Goal: Information Seeking & Learning: Learn about a topic

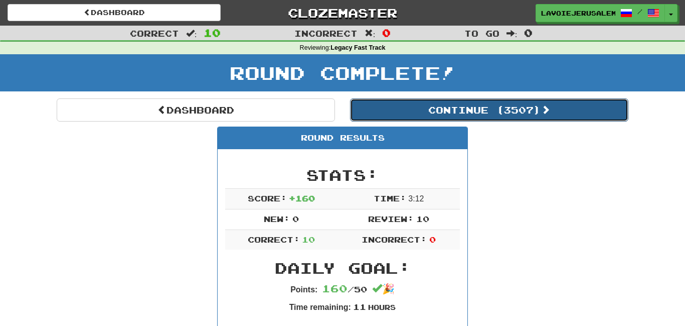
click at [442, 106] on button "Continue ( 3507 )" at bounding box center [489, 109] width 278 height 23
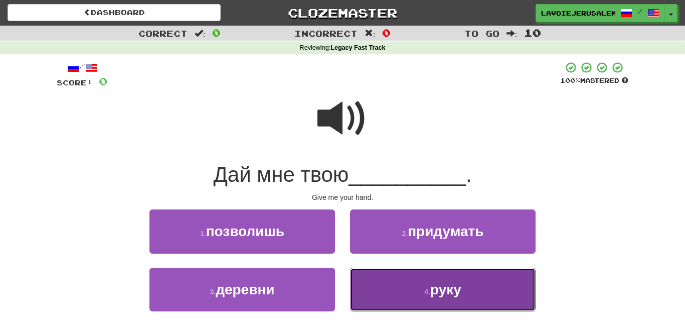
click at [454, 284] on span "руку" at bounding box center [445, 289] width 31 height 16
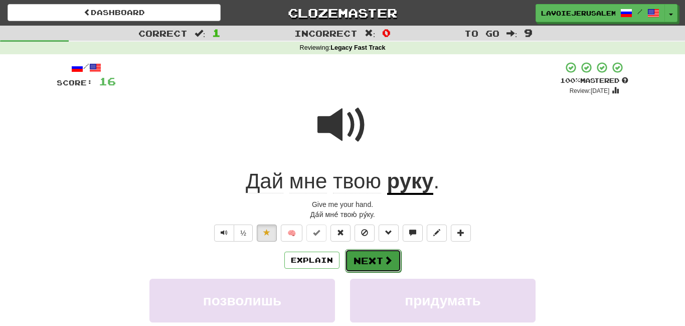
click at [383, 250] on button "Next" at bounding box center [373, 260] width 56 height 23
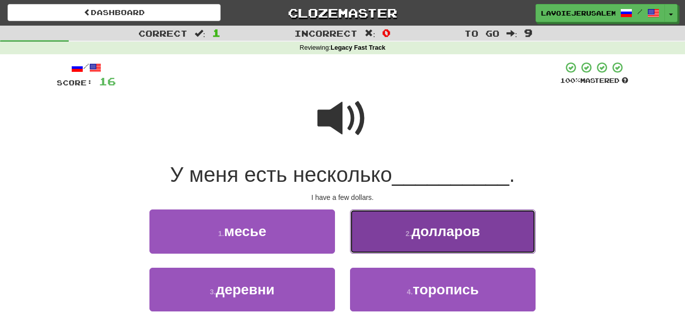
click at [384, 227] on button "2 . долларов" at bounding box center [443, 231] width 186 height 44
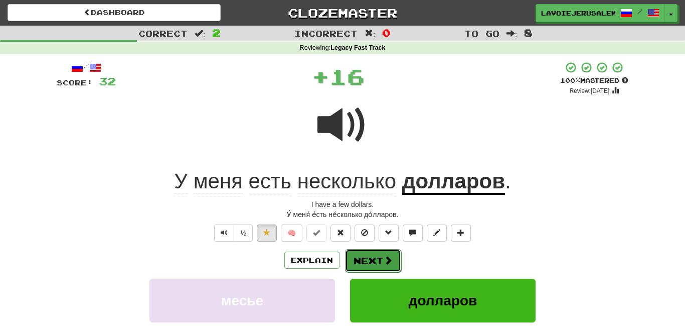
click at [361, 256] on button "Next" at bounding box center [373, 260] width 56 height 23
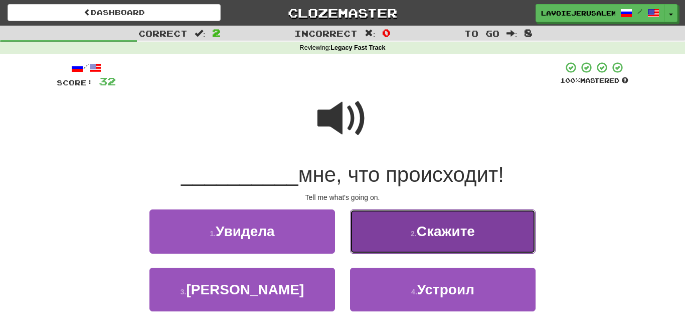
click at [363, 228] on button "2 . Скажите" at bounding box center [443, 231] width 186 height 44
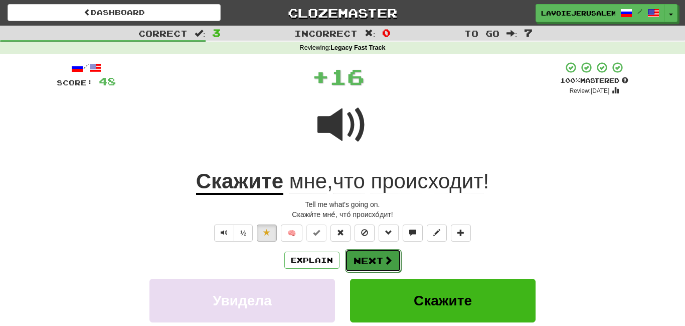
click at [365, 252] on button "Next" at bounding box center [373, 260] width 56 height 23
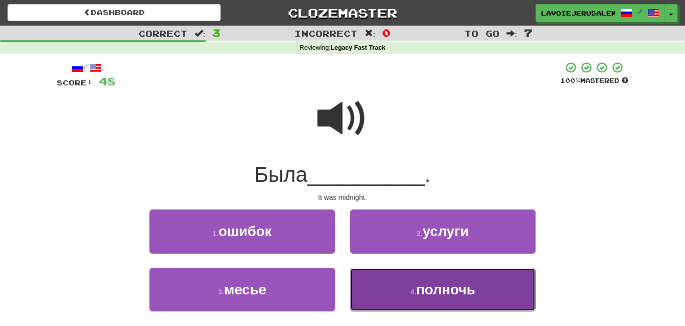
click at [379, 288] on button "4 . полночь" at bounding box center [443, 289] width 186 height 44
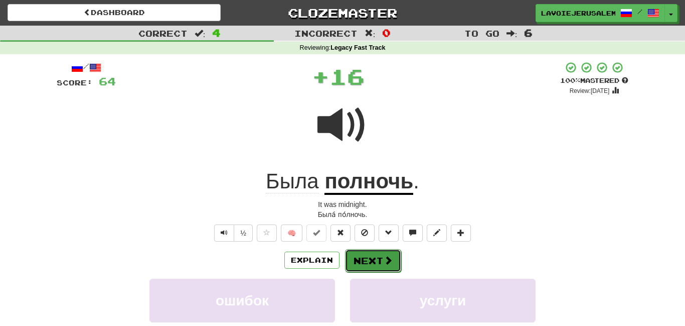
click at [359, 258] on button "Next" at bounding box center [373, 260] width 56 height 23
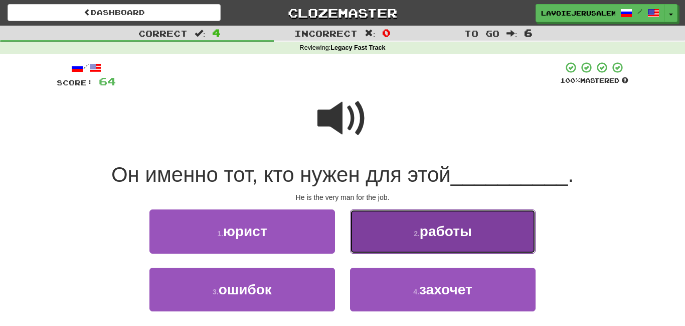
click at [368, 234] on button "2 . работы" at bounding box center [443, 231] width 186 height 44
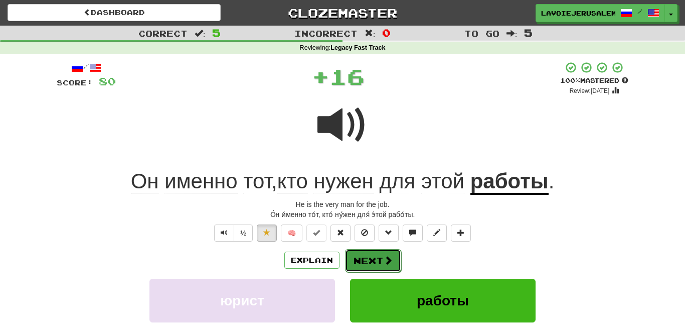
click at [367, 254] on button "Next" at bounding box center [373, 260] width 56 height 23
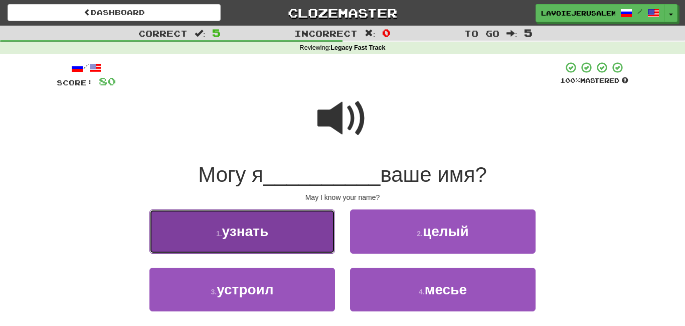
click at [314, 231] on button "1 . узнать" at bounding box center [242, 231] width 186 height 44
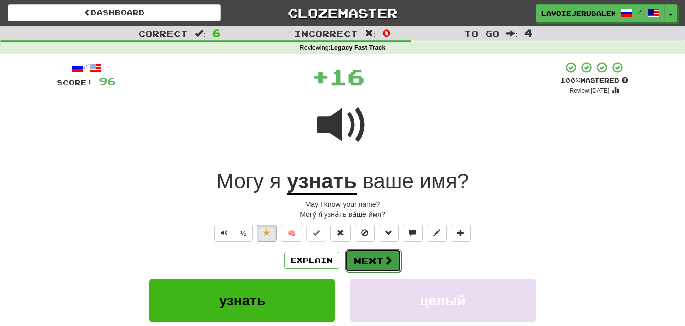
click at [361, 254] on button "Next" at bounding box center [373, 260] width 56 height 23
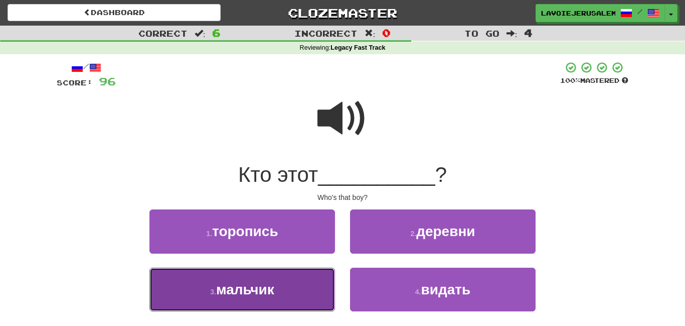
click at [299, 287] on button "3 . мальчик" at bounding box center [242, 289] width 186 height 44
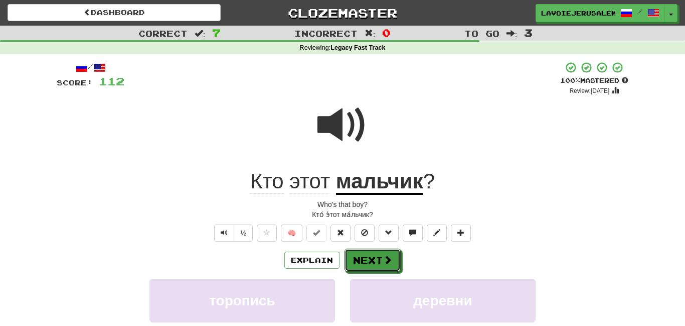
click at [368, 255] on button "Next" at bounding box center [373, 259] width 56 height 23
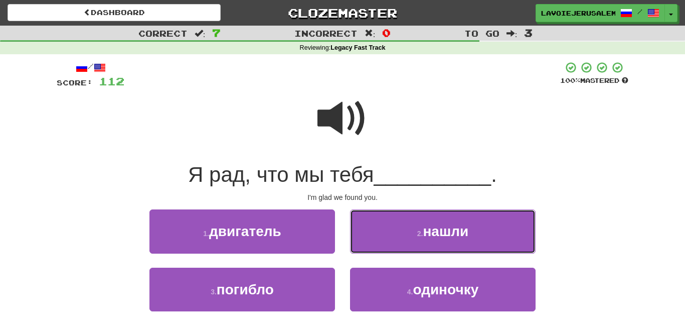
click at [370, 240] on button "2 . нашли" at bounding box center [443, 231] width 186 height 44
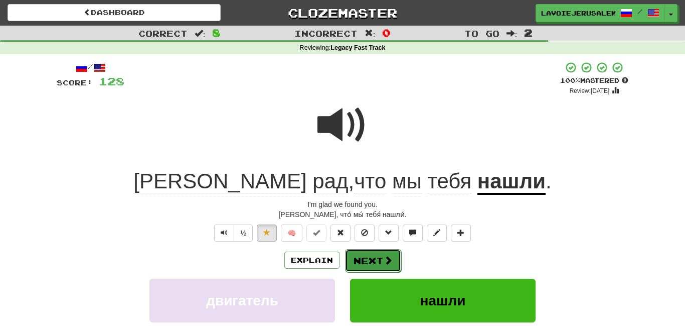
click at [366, 256] on button "Next" at bounding box center [373, 260] width 56 height 23
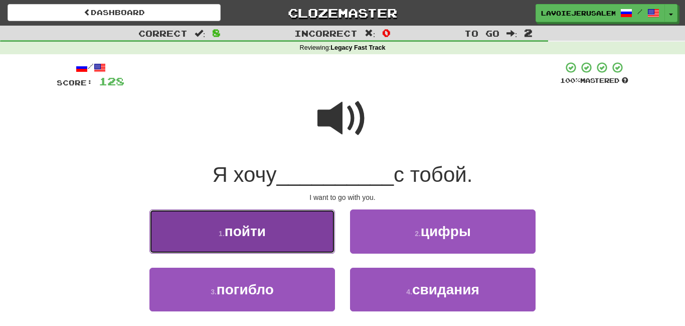
click at [321, 241] on button "1 . пойти" at bounding box center [242, 231] width 186 height 44
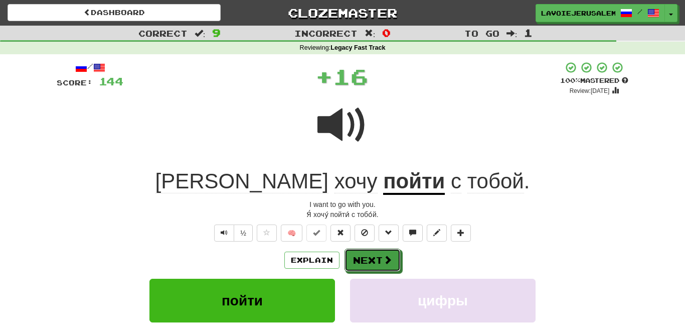
click at [354, 250] on button "Next" at bounding box center [373, 259] width 56 height 23
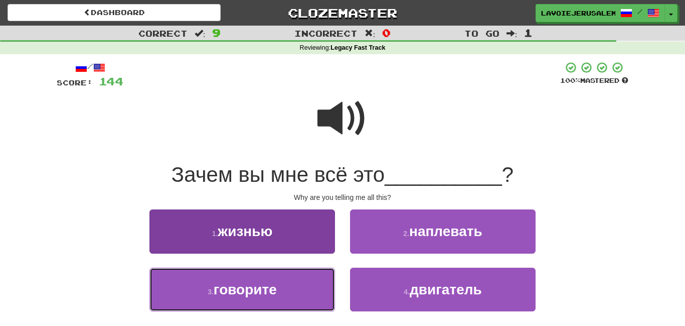
click at [298, 285] on button "3 . говорите" at bounding box center [242, 289] width 186 height 44
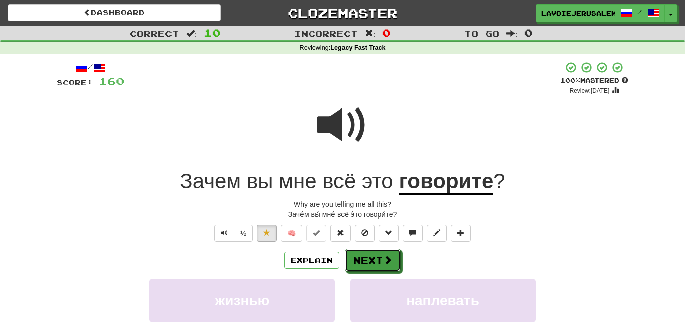
click at [371, 251] on button "Next" at bounding box center [373, 259] width 56 height 23
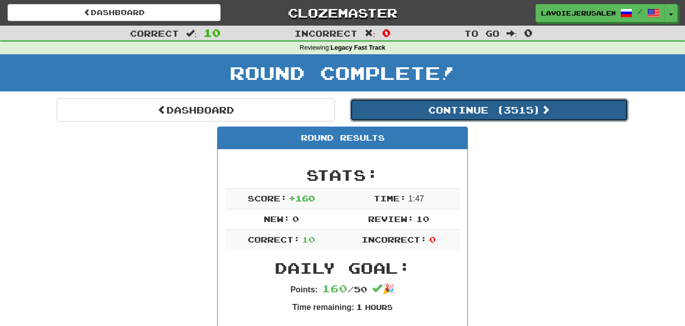
click at [446, 101] on button "Continue ( 3515 )" at bounding box center [489, 109] width 278 height 23
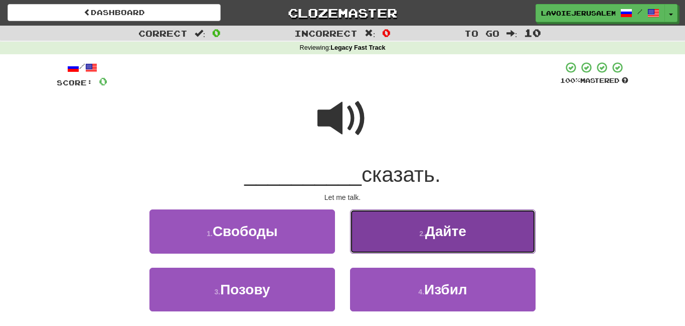
click at [402, 229] on button "2 . [GEOGRAPHIC_DATA]" at bounding box center [443, 231] width 186 height 44
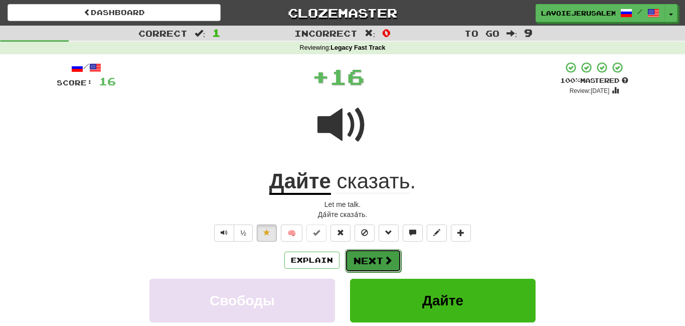
click at [374, 255] on button "Next" at bounding box center [373, 260] width 56 height 23
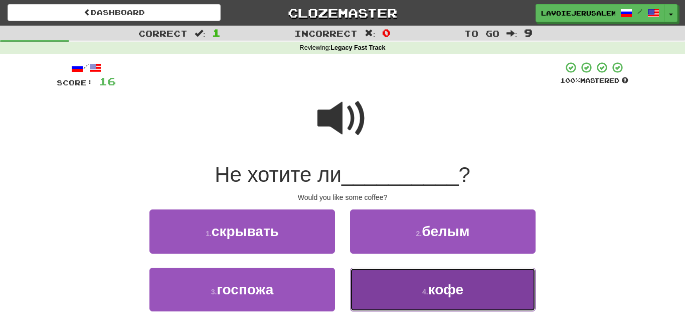
click at [379, 278] on button "4 . кофе" at bounding box center [443, 289] width 186 height 44
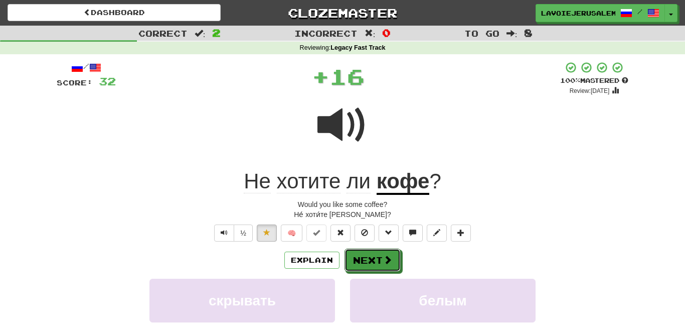
click at [364, 253] on button "Next" at bounding box center [373, 259] width 56 height 23
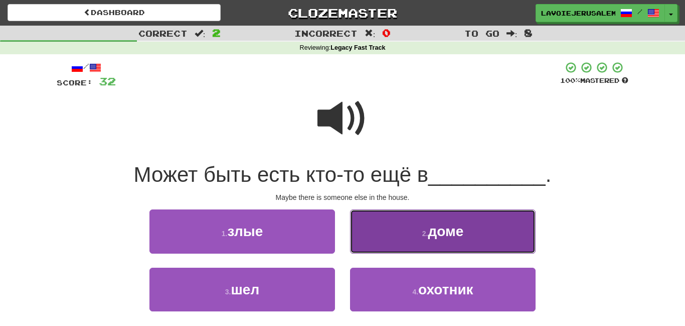
click at [361, 238] on button "2 . доме" at bounding box center [443, 231] width 186 height 44
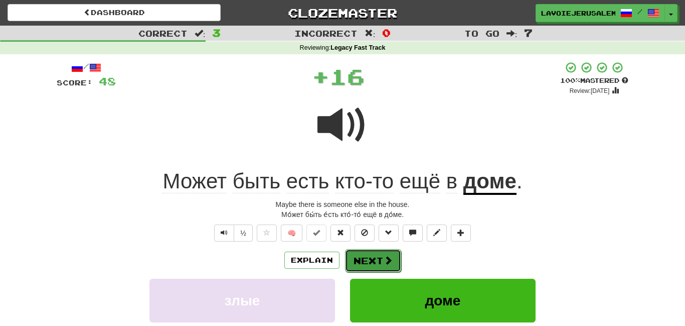
click at [357, 255] on button "Next" at bounding box center [373, 260] width 56 height 23
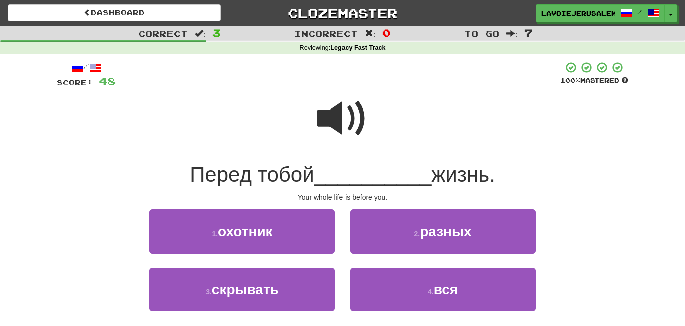
click at [342, 126] on span at bounding box center [342, 118] width 50 height 50
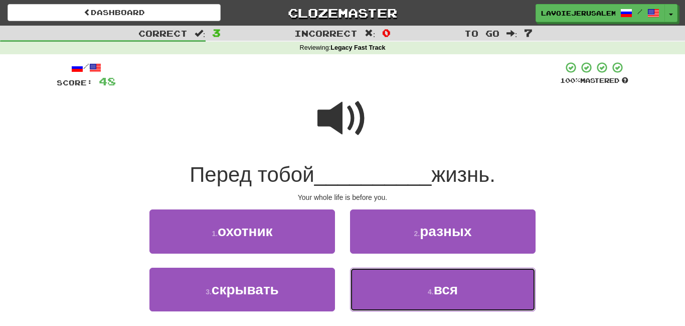
drag, startPoint x: 392, startPoint y: 277, endPoint x: 391, endPoint y: 272, distance: 5.1
click at [393, 277] on button "4 . вся" at bounding box center [443, 289] width 186 height 44
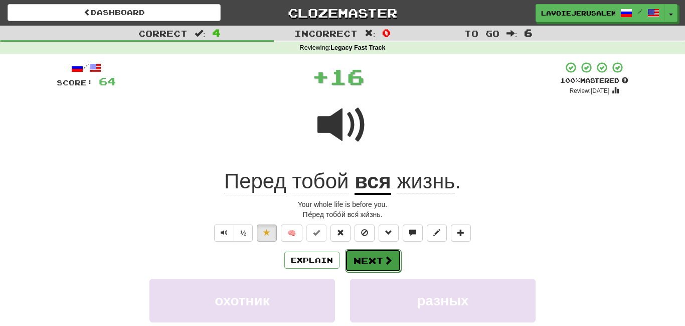
click at [359, 254] on button "Next" at bounding box center [373, 260] width 56 height 23
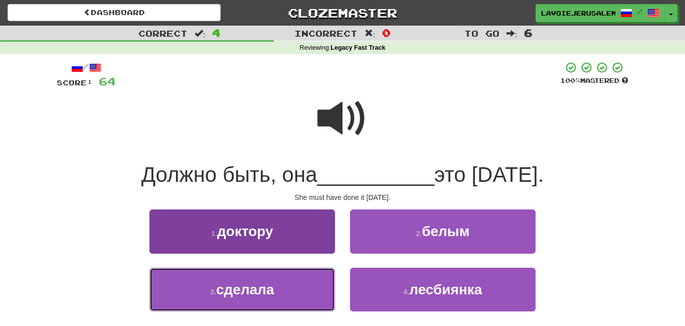
click at [313, 289] on button "3 . сделала" at bounding box center [242, 289] width 186 height 44
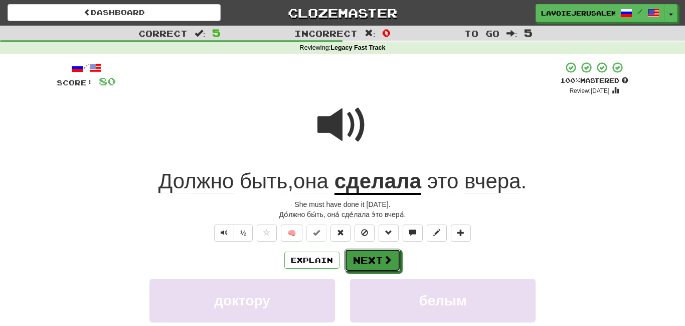
click at [363, 252] on button "Next" at bounding box center [373, 259] width 56 height 23
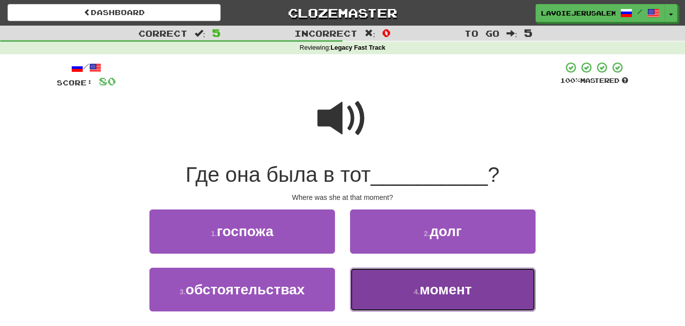
click at [377, 275] on button "4 . момент" at bounding box center [443, 289] width 186 height 44
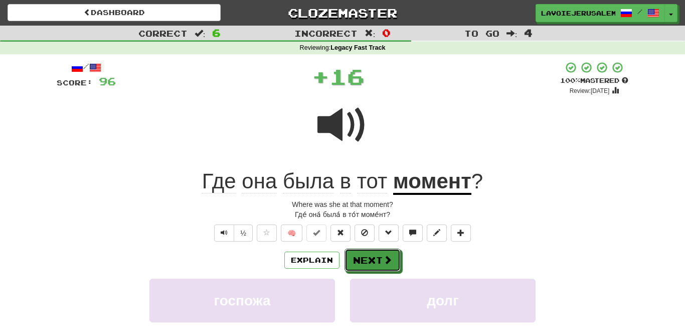
click at [359, 255] on button "Next" at bounding box center [373, 259] width 56 height 23
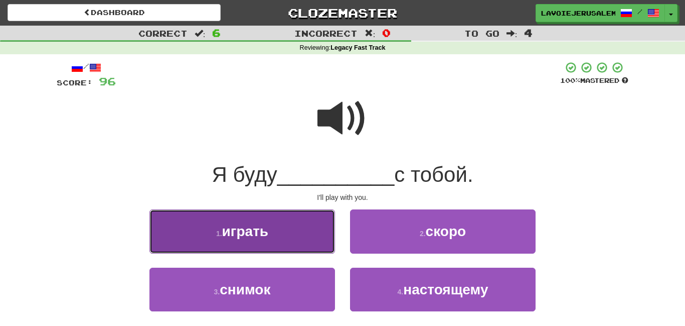
click at [303, 232] on button "1 . играть" at bounding box center [242, 231] width 186 height 44
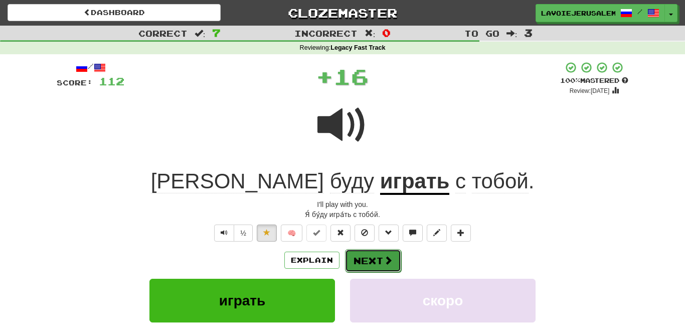
click at [376, 256] on button "Next" at bounding box center [373, 260] width 56 height 23
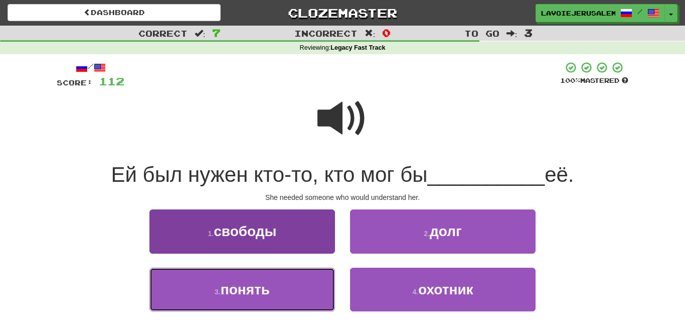
click at [293, 287] on button "3 . понять" at bounding box center [242, 289] width 186 height 44
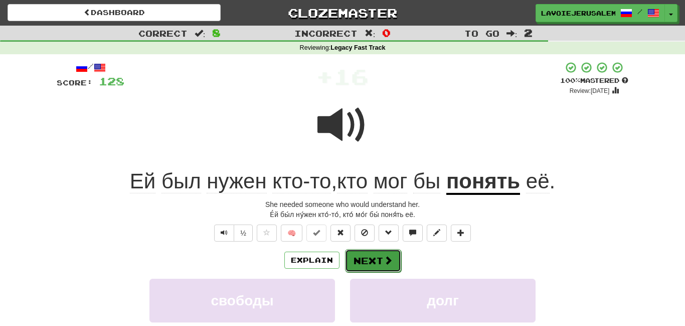
click at [375, 253] on button "Next" at bounding box center [373, 260] width 56 height 23
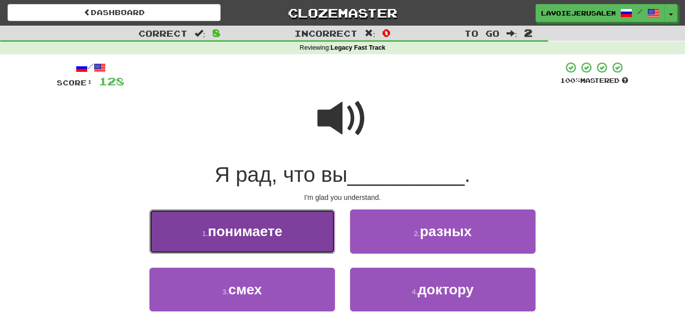
click at [305, 230] on button "1 . понимаете" at bounding box center [242, 231] width 186 height 44
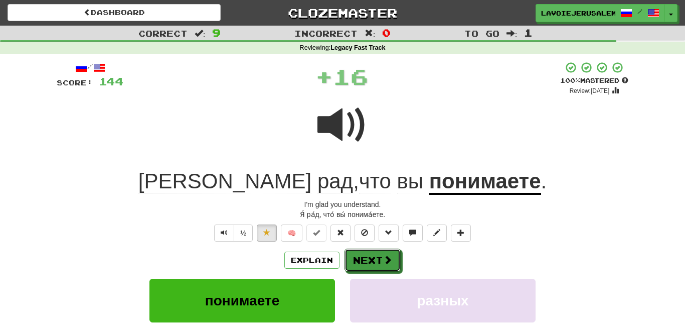
click at [370, 252] on button "Next" at bounding box center [373, 259] width 56 height 23
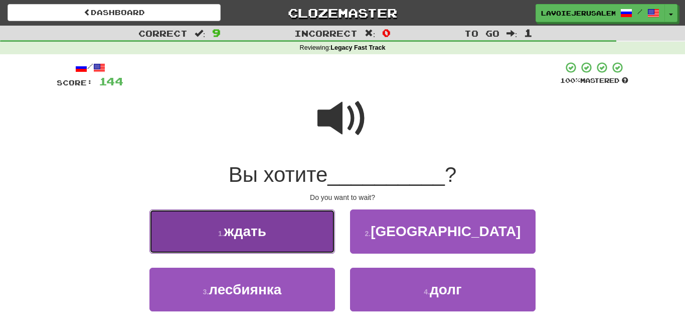
drag, startPoint x: 287, startPoint y: 229, endPoint x: 289, endPoint y: 238, distance: 9.2
click at [289, 238] on button "1 . ждать" at bounding box center [242, 231] width 186 height 44
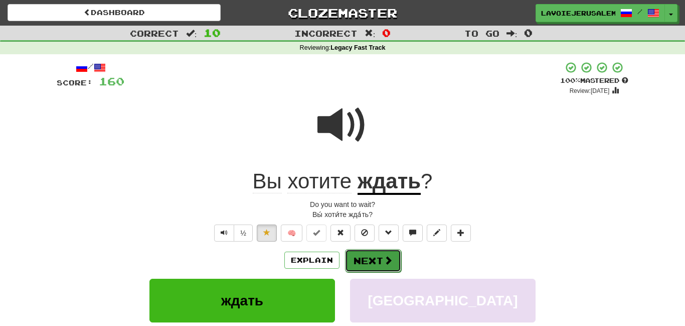
click at [380, 254] on button "Next" at bounding box center [373, 260] width 56 height 23
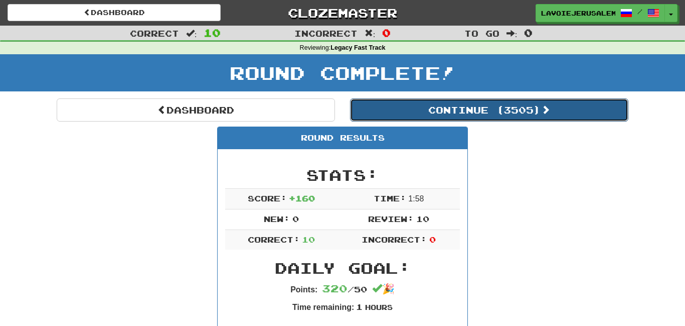
click at [417, 108] on button "Continue ( 3505 )" at bounding box center [489, 109] width 278 height 23
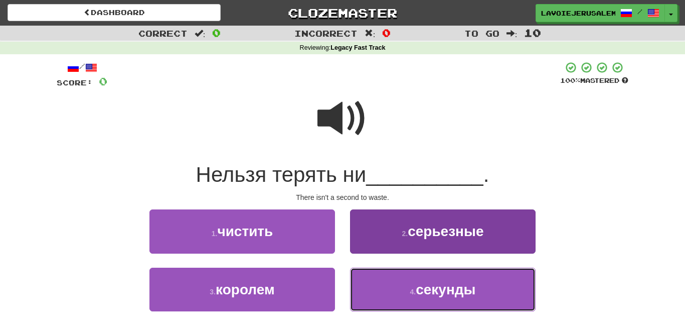
click at [410, 288] on small "4 ." at bounding box center [413, 291] width 6 height 8
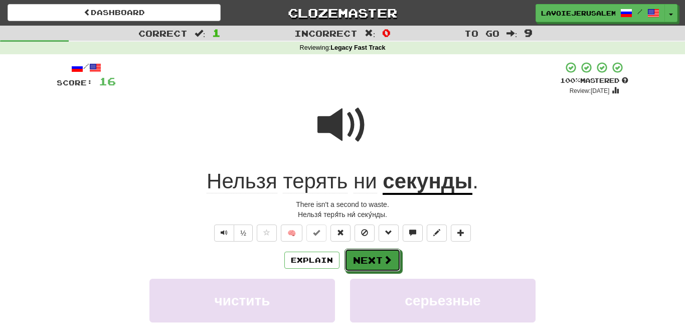
click at [374, 251] on button "Next" at bounding box center [373, 259] width 56 height 23
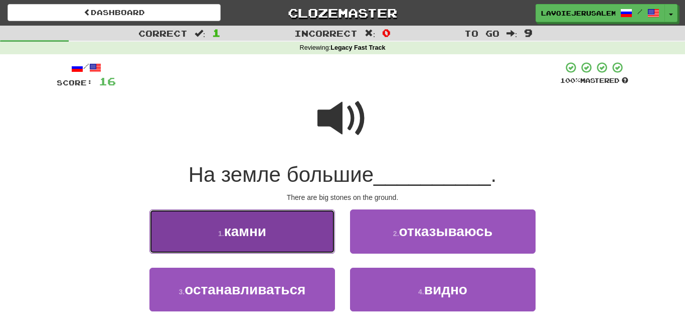
click at [319, 231] on button "1 . камни" at bounding box center [242, 231] width 186 height 44
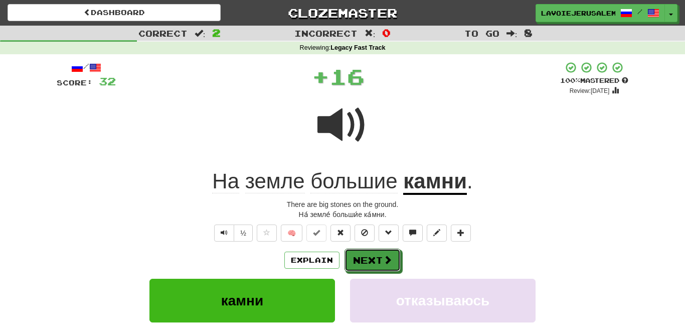
click at [366, 252] on button "Next" at bounding box center [373, 259] width 56 height 23
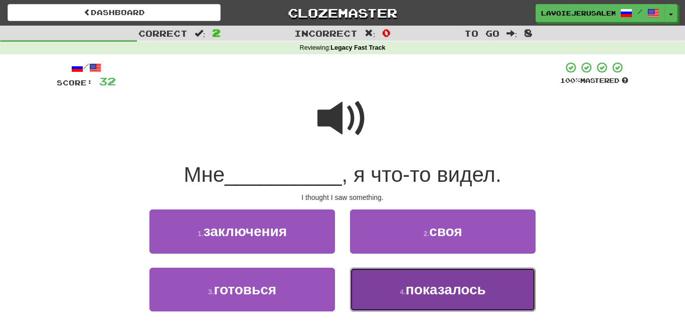
click at [374, 287] on button "4 . показалось" at bounding box center [443, 289] width 186 height 44
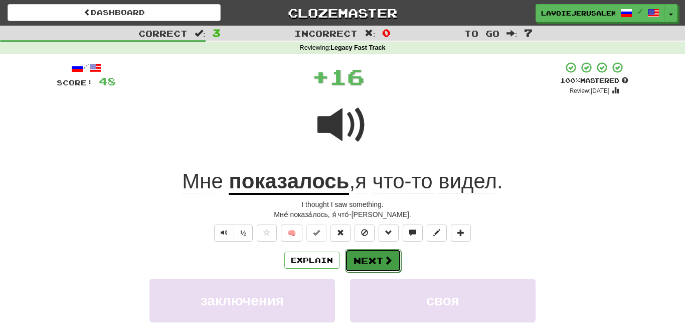
click at [368, 254] on button "Next" at bounding box center [373, 260] width 56 height 23
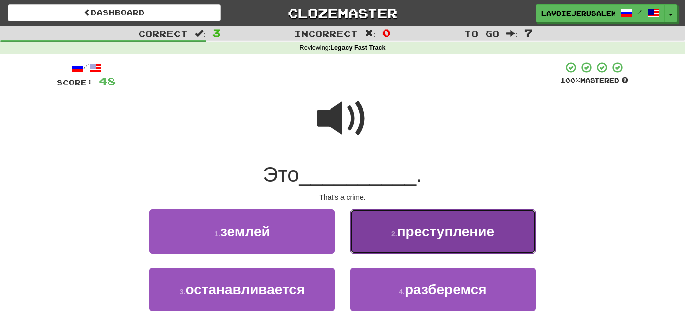
click at [369, 231] on button "2 . преступление" at bounding box center [443, 231] width 186 height 44
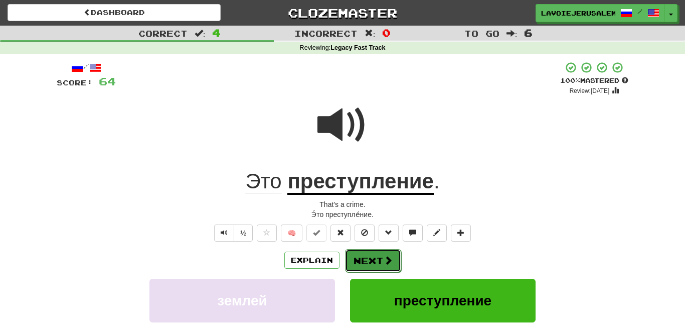
click at [372, 255] on button "Next" at bounding box center [373, 260] width 56 height 23
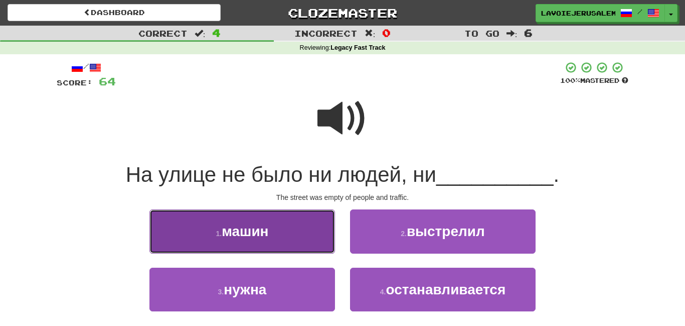
click at [319, 238] on button "1 . машин" at bounding box center [242, 231] width 186 height 44
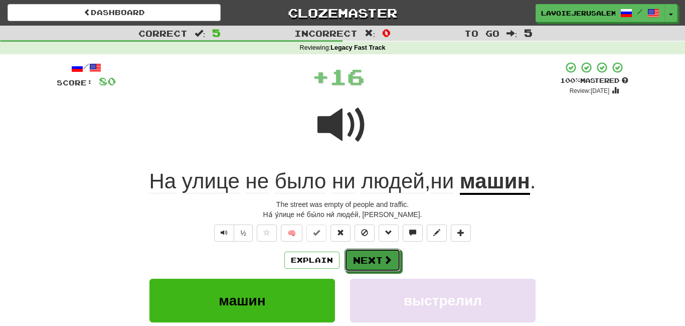
click at [381, 254] on button "Next" at bounding box center [373, 259] width 56 height 23
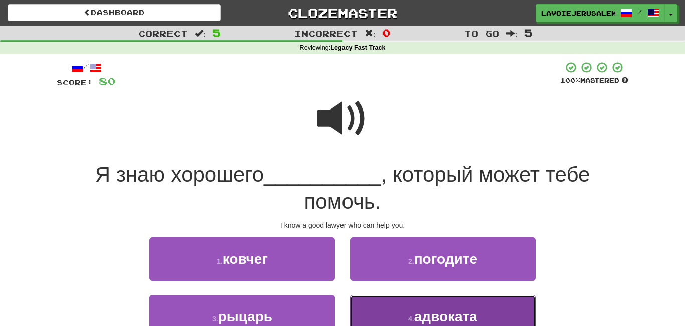
click at [398, 310] on button "4 . адвоката" at bounding box center [443, 316] width 186 height 44
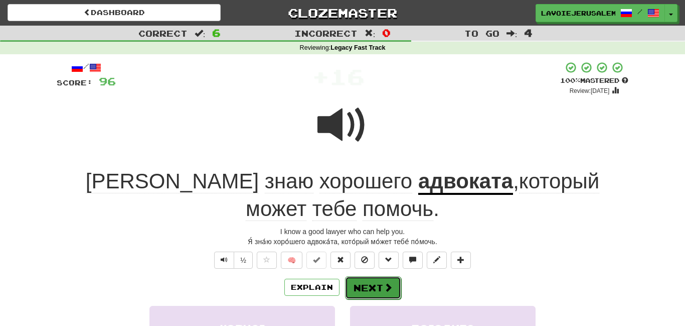
click at [371, 276] on button "Next" at bounding box center [373, 287] width 56 height 23
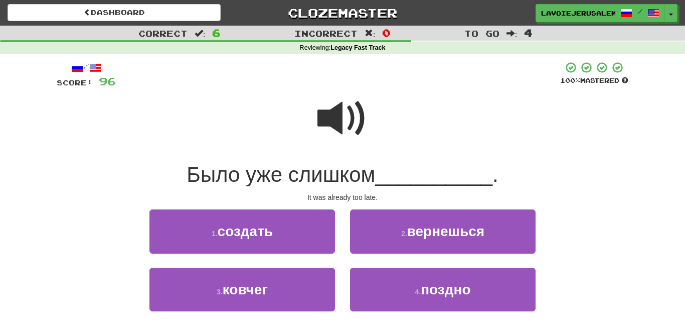
click at [317, 115] on span at bounding box center [342, 118] width 50 height 50
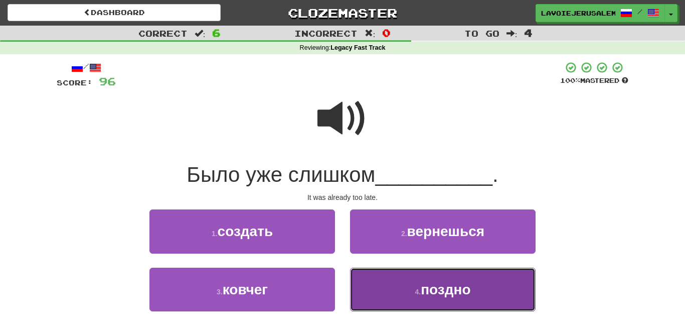
click at [380, 288] on button "4 . поздно" at bounding box center [443, 289] width 186 height 44
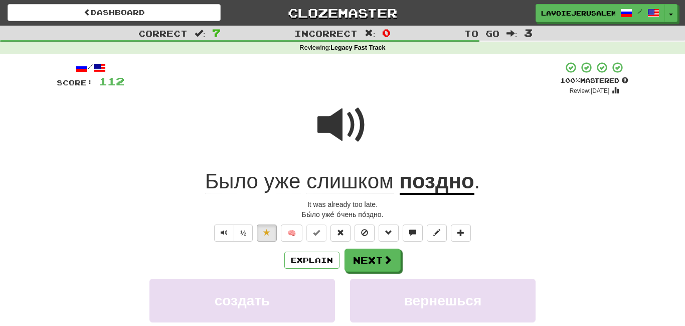
click at [421, 179] on u "поздно" at bounding box center [437, 182] width 75 height 26
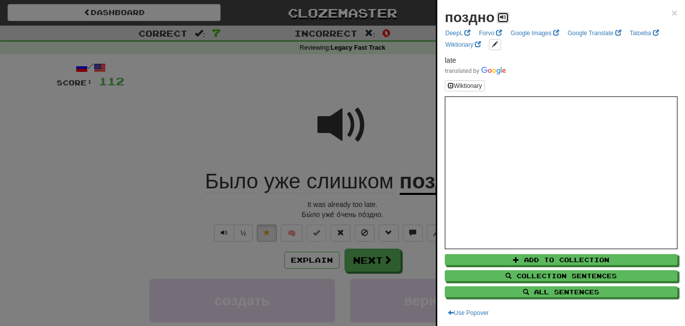
click at [500, 18] on button at bounding box center [503, 17] width 12 height 11
click at [381, 258] on div at bounding box center [342, 163] width 685 height 326
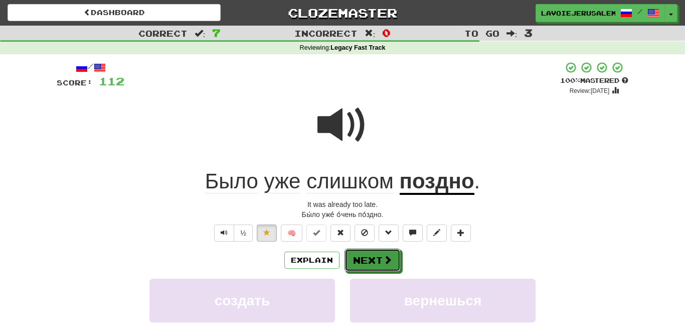
click at [381, 258] on button "Next" at bounding box center [373, 259] width 56 height 23
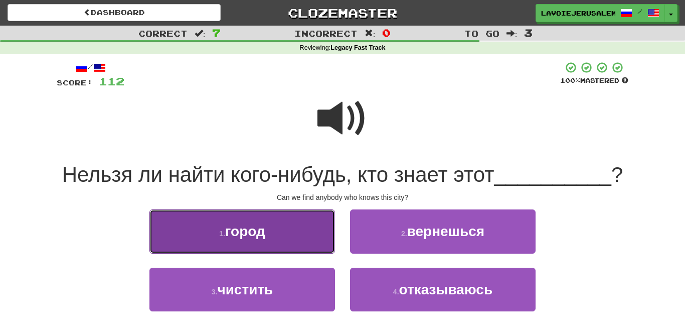
click at [285, 233] on button "1 . город" at bounding box center [242, 231] width 186 height 44
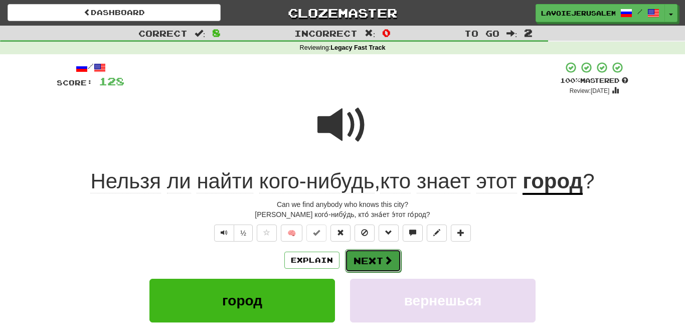
click at [368, 256] on button "Next" at bounding box center [373, 260] width 56 height 23
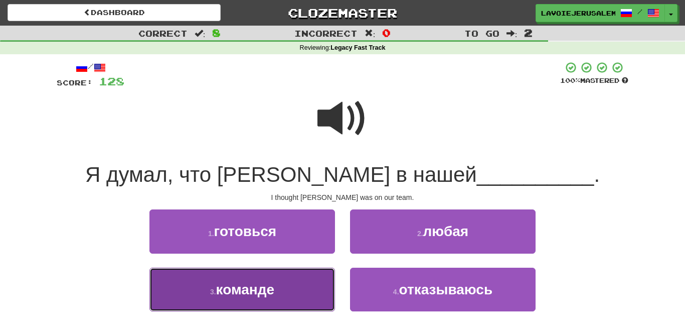
click at [313, 290] on button "3 . команде" at bounding box center [242, 289] width 186 height 44
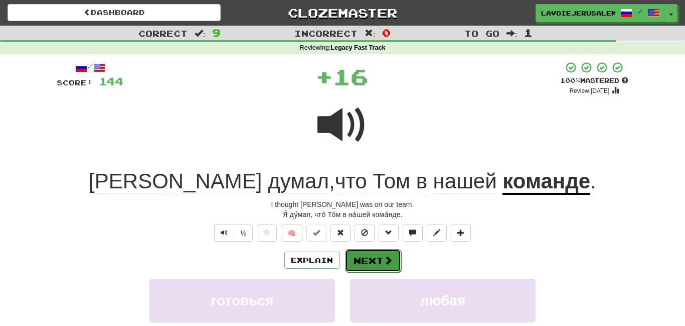
click at [372, 257] on button "Next" at bounding box center [373, 260] width 56 height 23
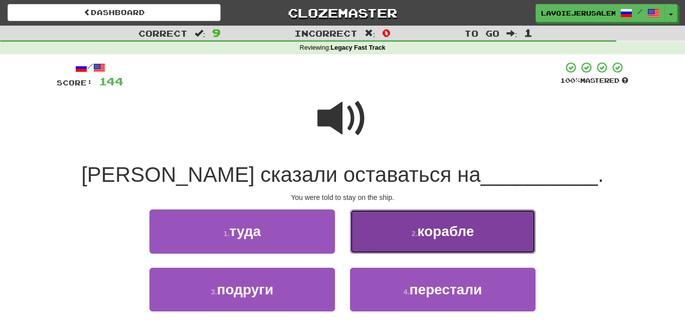
click at [385, 236] on button "2 . корабле" at bounding box center [443, 231] width 186 height 44
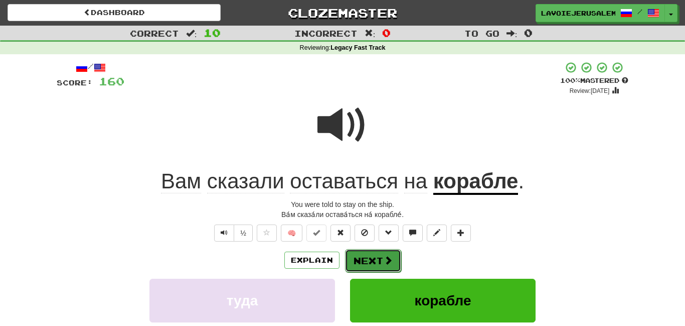
click at [372, 257] on button "Next" at bounding box center [373, 260] width 56 height 23
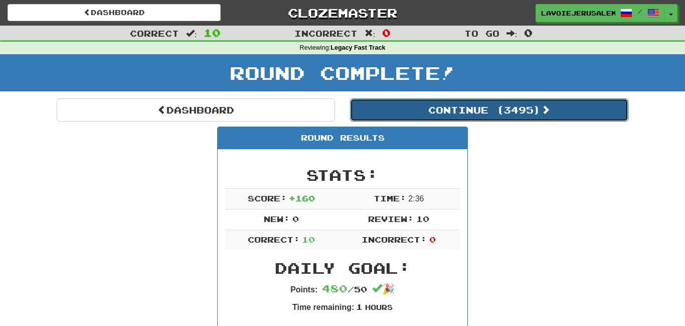
click at [422, 108] on button "Continue ( 3495 )" at bounding box center [489, 109] width 278 height 23
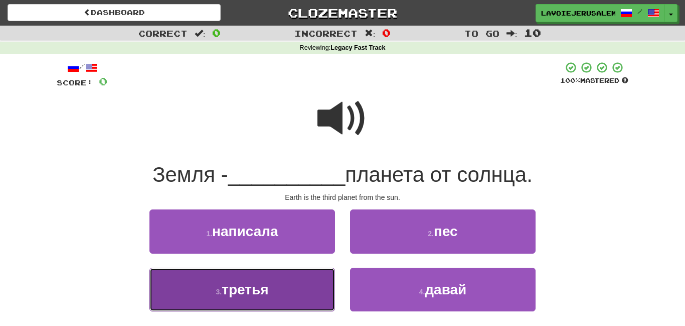
click at [303, 272] on button "3 . третья" at bounding box center [242, 289] width 186 height 44
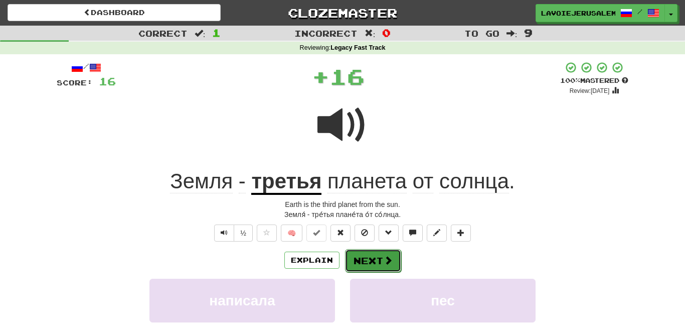
click at [384, 255] on span at bounding box center [388, 259] width 9 height 9
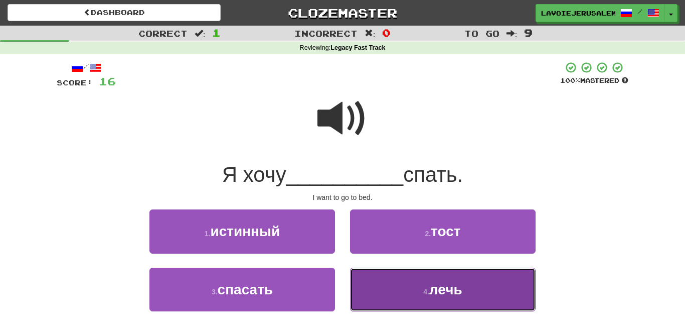
click at [386, 280] on button "4 . лечь" at bounding box center [443, 289] width 186 height 44
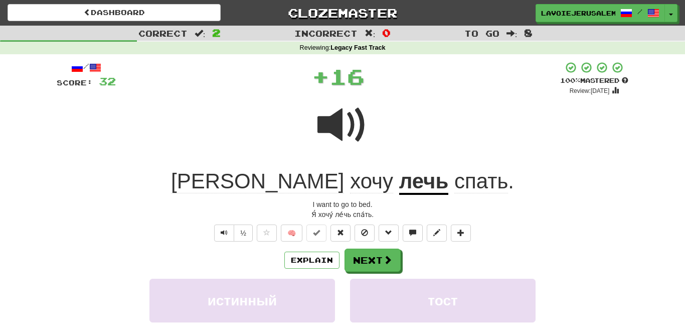
click at [399, 178] on u "лечь" at bounding box center [424, 182] width 50 height 26
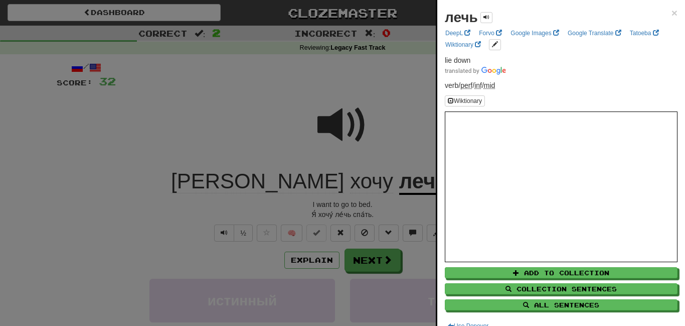
click at [385, 250] on div at bounding box center [342, 163] width 685 height 326
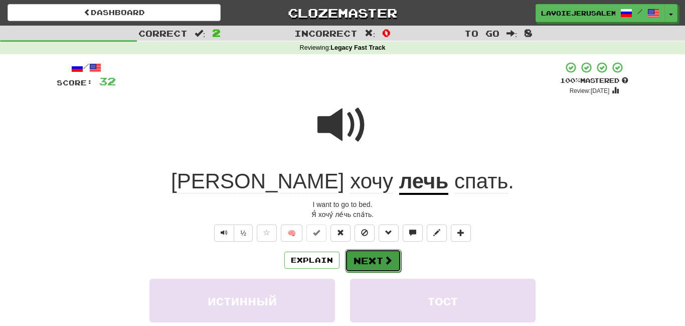
click at [385, 255] on span at bounding box center [388, 259] width 9 height 9
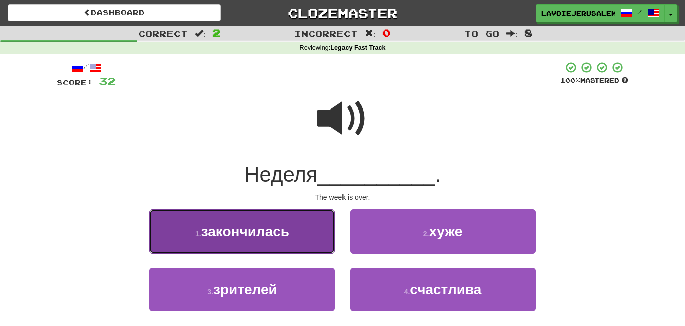
click at [323, 228] on button "1 . закончилась" at bounding box center [242, 231] width 186 height 44
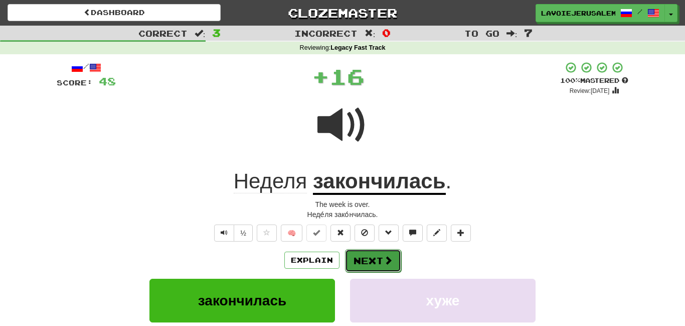
click at [356, 256] on button "Next" at bounding box center [373, 260] width 56 height 23
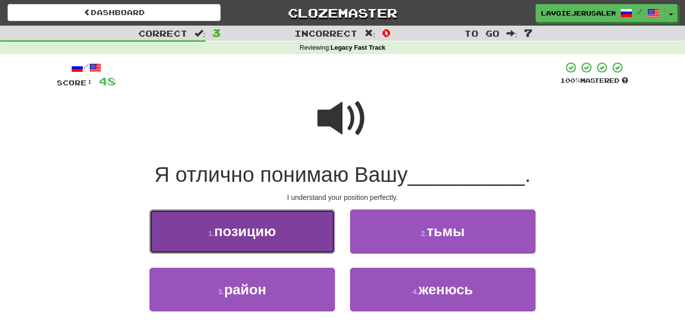
click at [307, 241] on button "1 . позицию" at bounding box center [242, 231] width 186 height 44
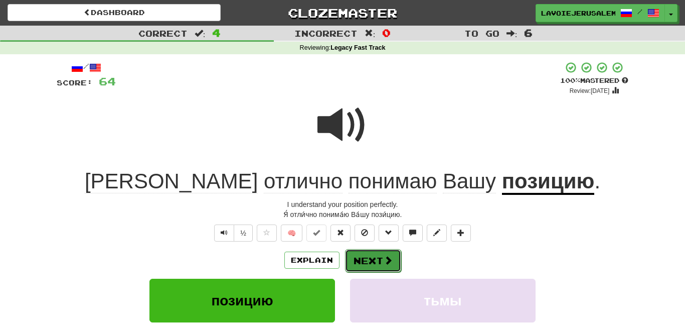
click at [373, 251] on button "Next" at bounding box center [373, 260] width 56 height 23
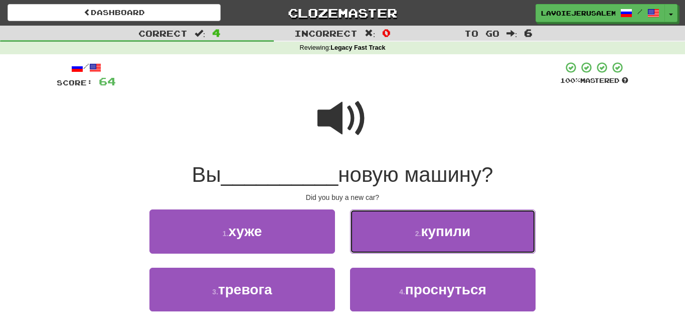
drag, startPoint x: 366, startPoint y: 226, endPoint x: 368, endPoint y: 221, distance: 5.7
click at [367, 227] on button "2 . купили" at bounding box center [443, 231] width 186 height 44
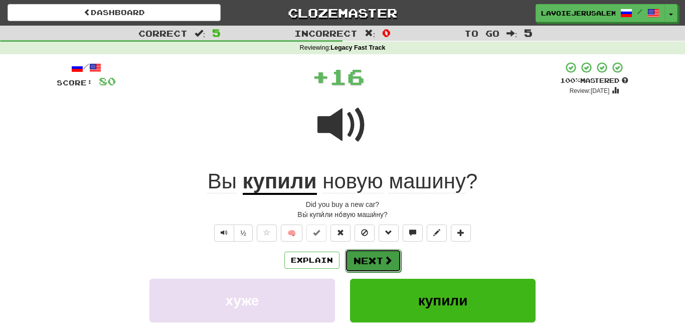
click at [369, 255] on button "Next" at bounding box center [373, 260] width 56 height 23
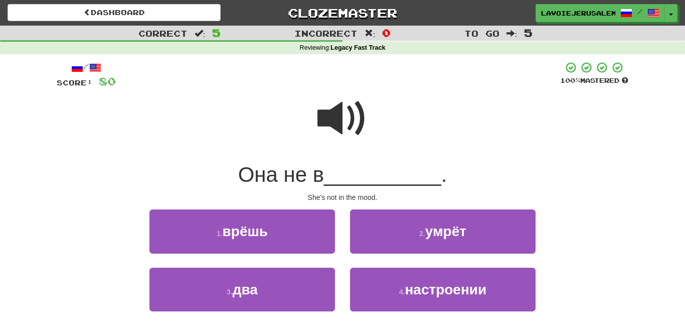
click at [341, 110] on span at bounding box center [342, 118] width 50 height 50
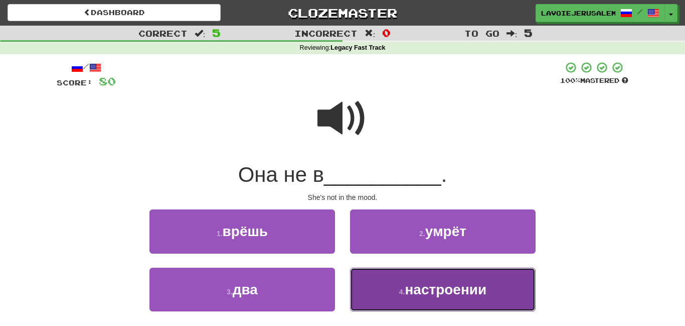
click at [406, 287] on span "настроении" at bounding box center [446, 289] width 82 height 16
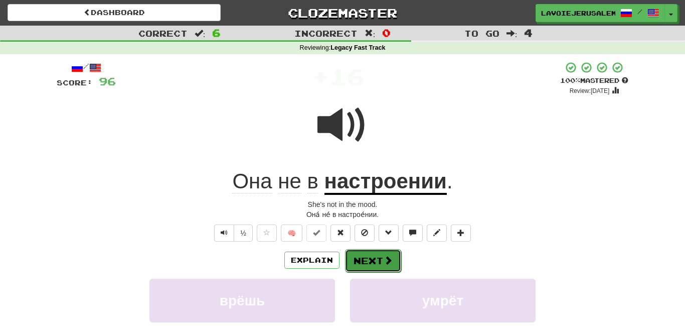
click at [385, 251] on button "Next" at bounding box center [373, 260] width 56 height 23
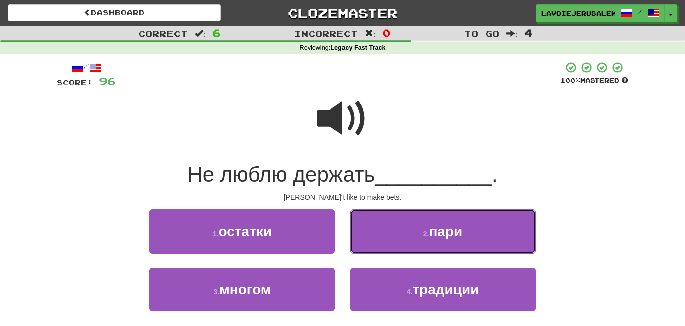
click at [380, 242] on button "2 . пари" at bounding box center [443, 231] width 186 height 44
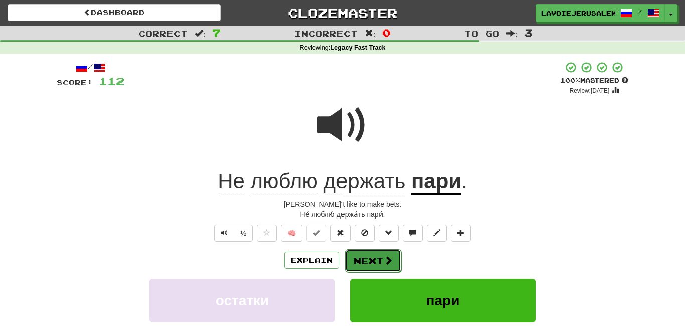
click at [376, 254] on button "Next" at bounding box center [373, 260] width 56 height 23
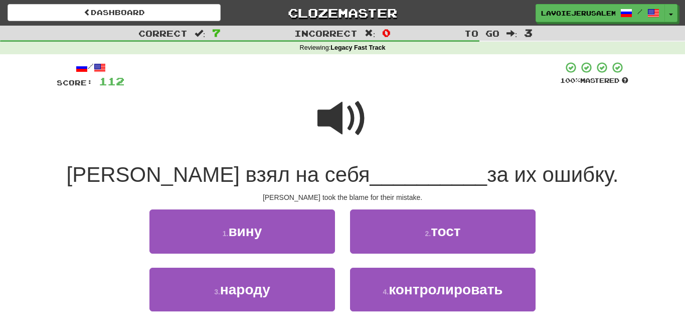
click at [318, 117] on span at bounding box center [342, 118] width 50 height 50
click at [315, 121] on div at bounding box center [343, 125] width 572 height 72
click at [336, 109] on span at bounding box center [342, 118] width 50 height 50
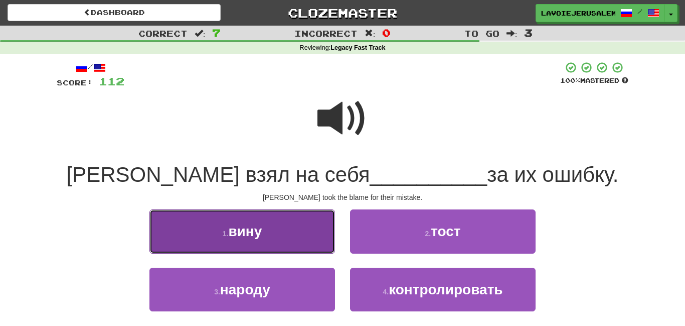
click at [302, 216] on button "1 . вину" at bounding box center [242, 231] width 186 height 44
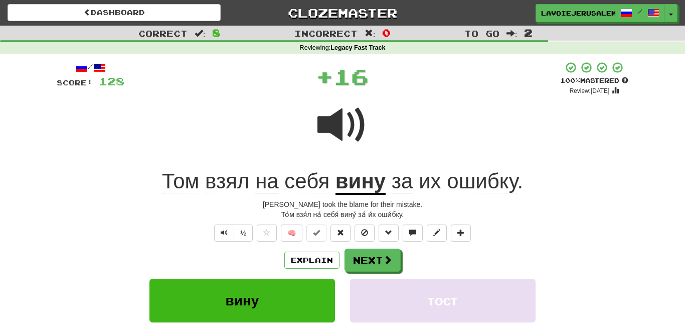
click at [355, 177] on u "вину" at bounding box center [361, 182] width 50 height 26
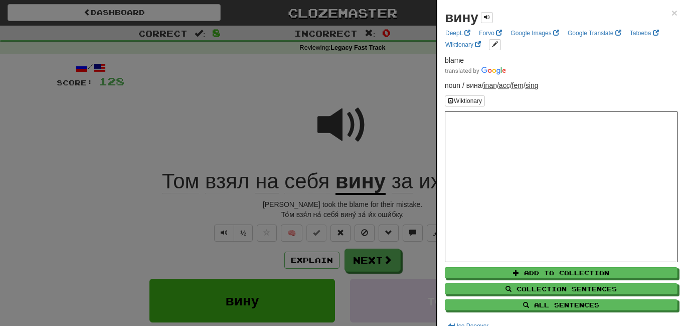
click at [289, 113] on div at bounding box center [342, 163] width 685 height 326
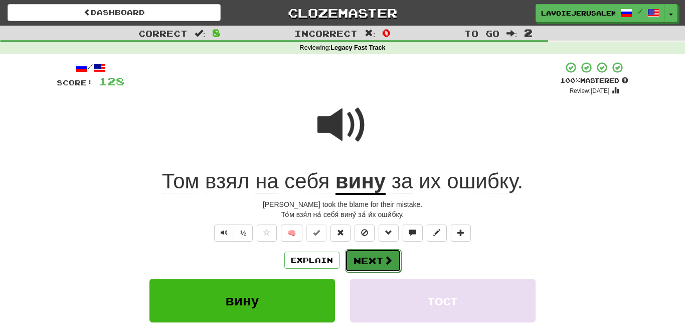
click at [370, 256] on button "Next" at bounding box center [373, 260] width 56 height 23
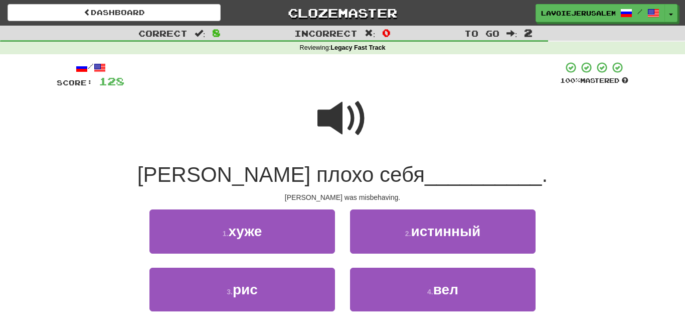
click at [329, 108] on span at bounding box center [342, 118] width 50 height 50
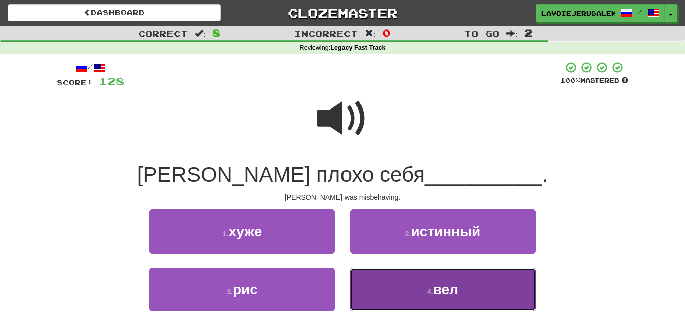
click at [409, 291] on button "4 . вел" at bounding box center [443, 289] width 186 height 44
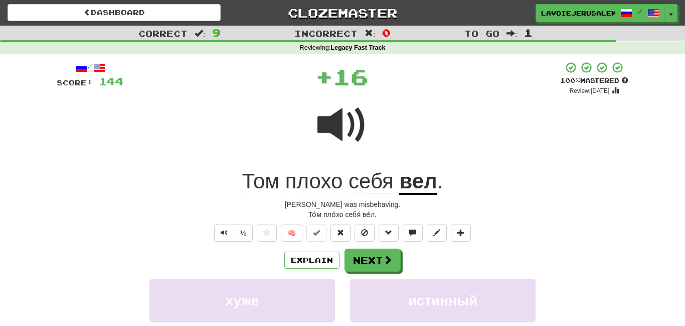
click at [412, 178] on u "вел" at bounding box center [418, 182] width 38 height 26
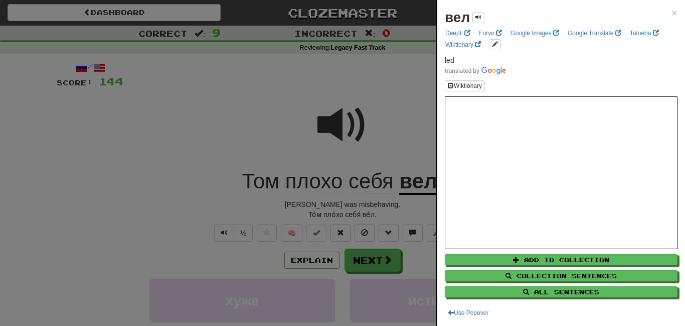
click at [390, 135] on div at bounding box center [342, 163] width 685 height 326
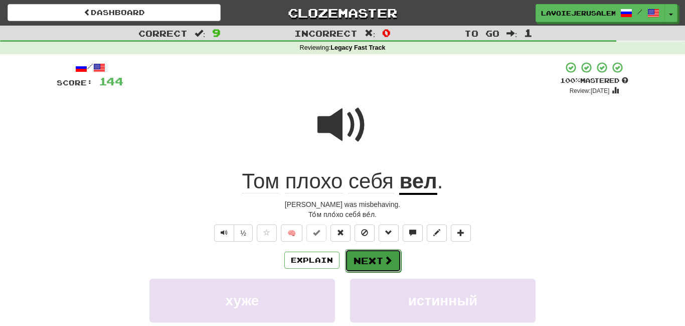
click at [375, 259] on button "Next" at bounding box center [373, 260] width 56 height 23
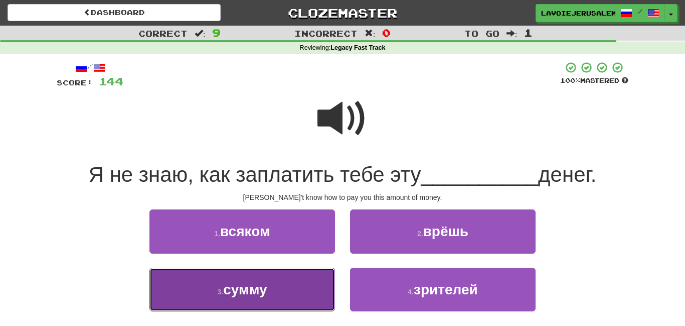
click at [309, 289] on button "3 . сумму" at bounding box center [242, 289] width 186 height 44
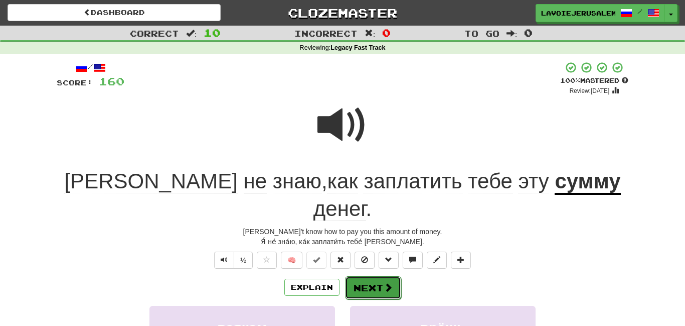
click at [363, 276] on button "Next" at bounding box center [373, 287] width 56 height 23
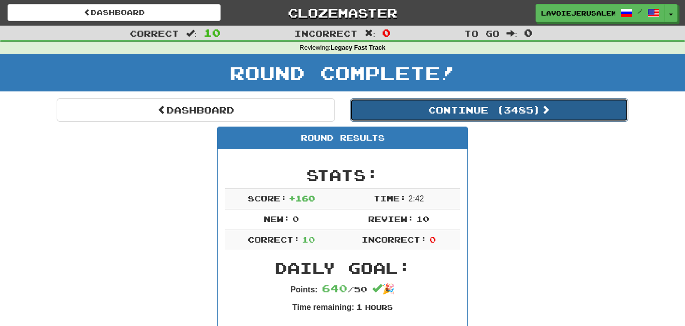
click at [442, 106] on button "Continue ( 3485 )" at bounding box center [489, 109] width 278 height 23
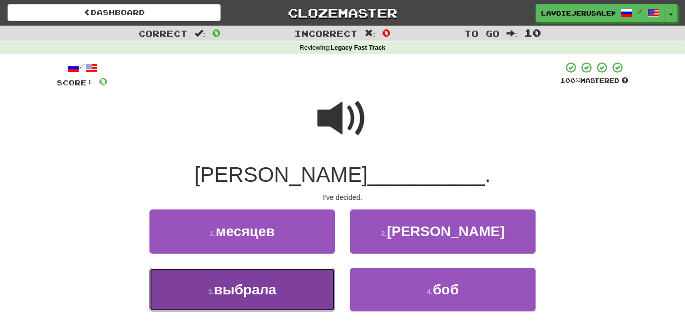
click at [324, 290] on button "3 . выбрала" at bounding box center [242, 289] width 186 height 44
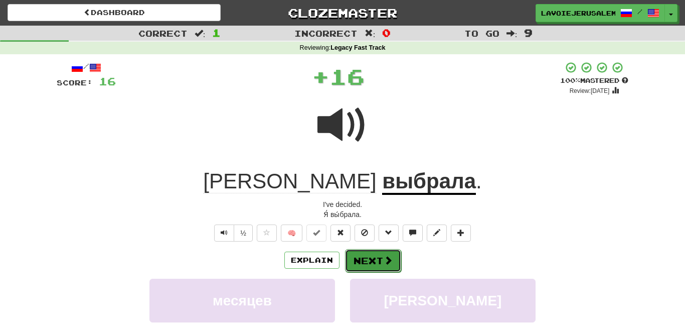
click at [386, 255] on span at bounding box center [388, 259] width 9 height 9
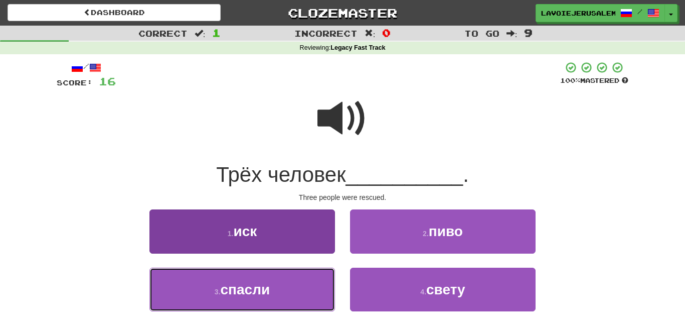
click at [309, 291] on button "3 . спасли" at bounding box center [242, 289] width 186 height 44
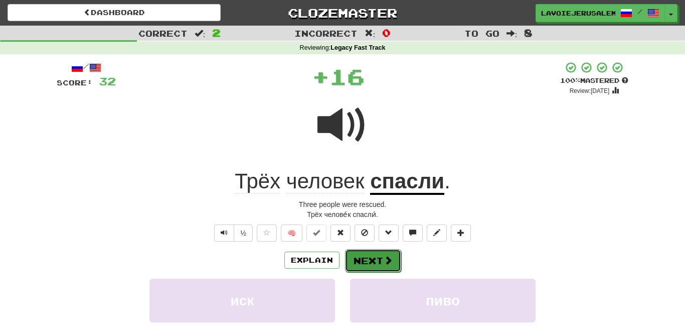
click at [372, 252] on button "Next" at bounding box center [373, 260] width 56 height 23
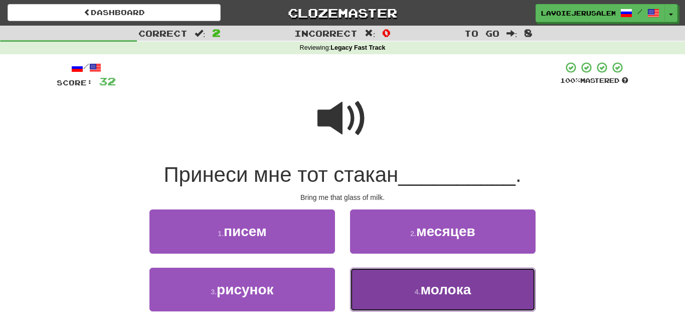
click at [380, 279] on button "4 . молока" at bounding box center [443, 289] width 186 height 44
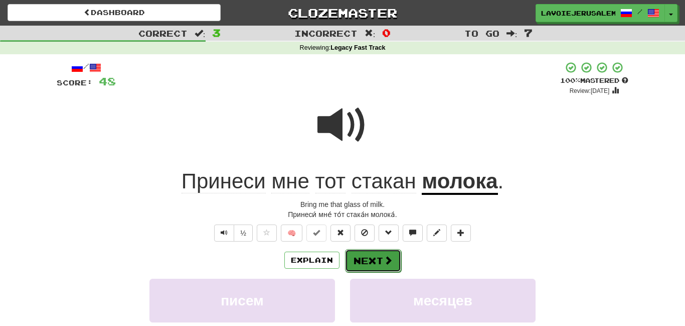
click at [365, 255] on button "Next" at bounding box center [373, 260] width 56 height 23
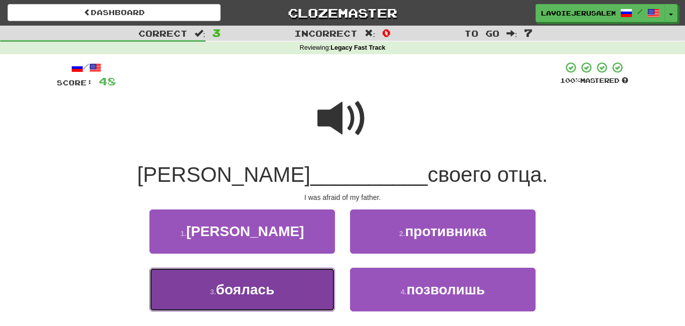
click at [298, 281] on button "3 . боялась" at bounding box center [242, 289] width 186 height 44
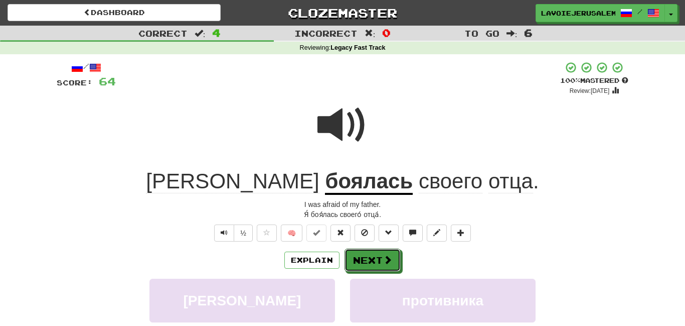
click at [373, 256] on button "Next" at bounding box center [373, 259] width 56 height 23
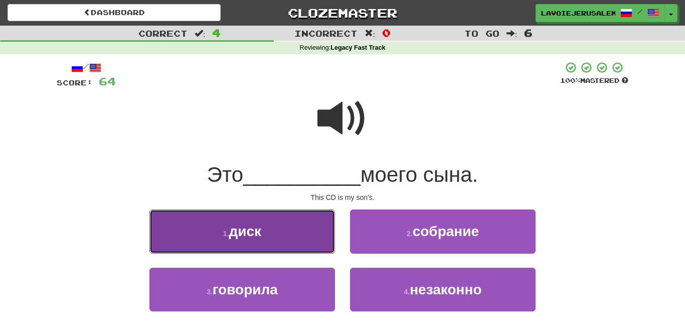
click at [297, 237] on button "1 . диск" at bounding box center [242, 231] width 186 height 44
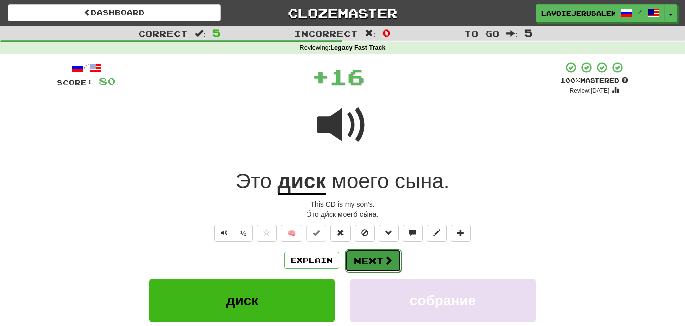
click at [377, 251] on button "Next" at bounding box center [373, 260] width 56 height 23
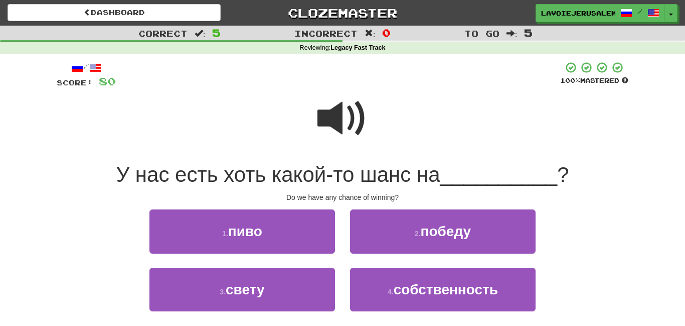
click at [340, 115] on span at bounding box center [342, 118] width 50 height 50
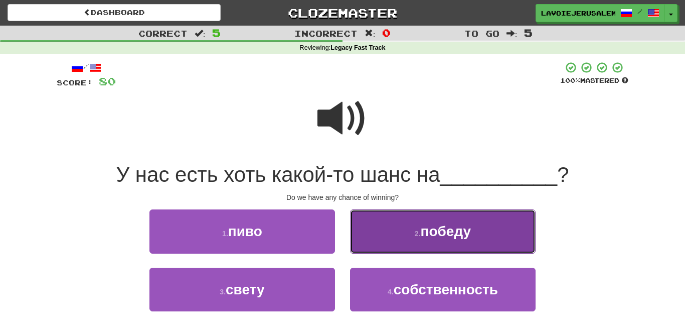
click at [397, 234] on button "2 . победу" at bounding box center [443, 231] width 186 height 44
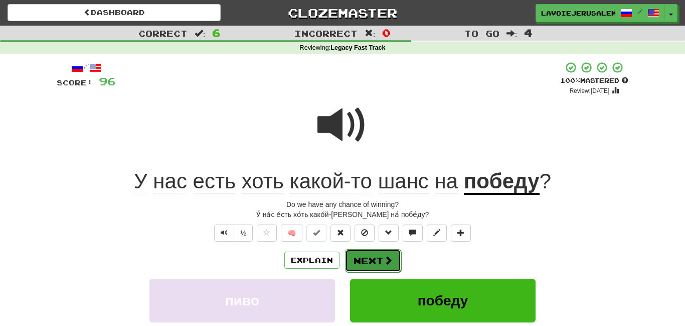
click at [380, 256] on button "Next" at bounding box center [373, 260] width 56 height 23
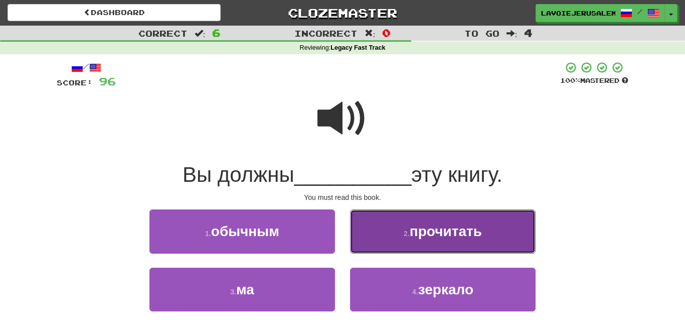
click at [368, 233] on button "2 . прочитать" at bounding box center [443, 231] width 186 height 44
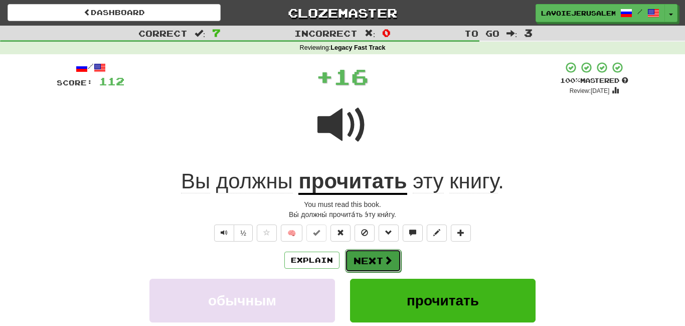
click at [358, 251] on button "Next" at bounding box center [373, 260] width 56 height 23
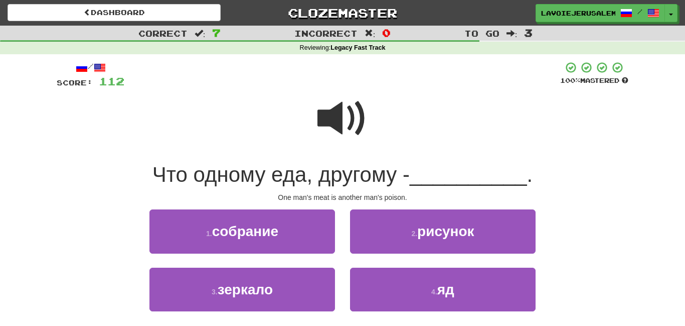
click at [336, 127] on span at bounding box center [342, 118] width 50 height 50
click at [341, 141] on span at bounding box center [342, 118] width 50 height 50
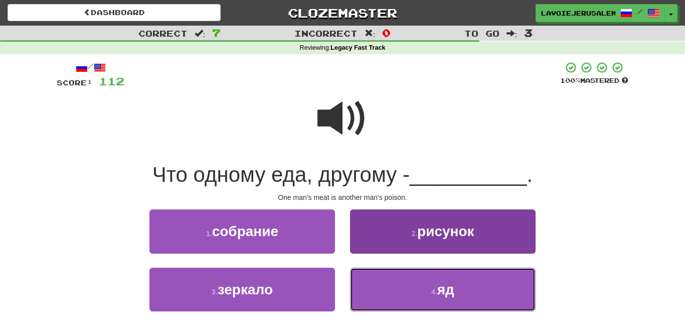
click at [376, 289] on button "4 . яд" at bounding box center [443, 289] width 186 height 44
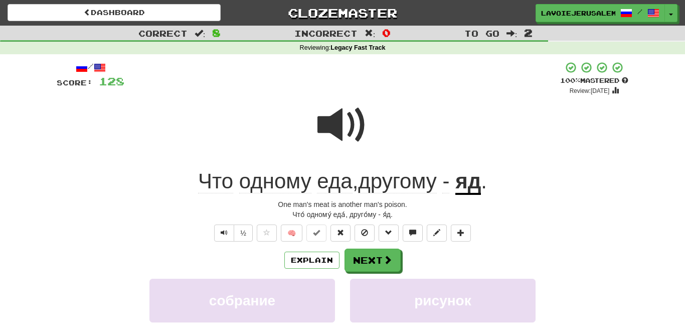
click at [475, 178] on u "яд" at bounding box center [468, 182] width 26 height 26
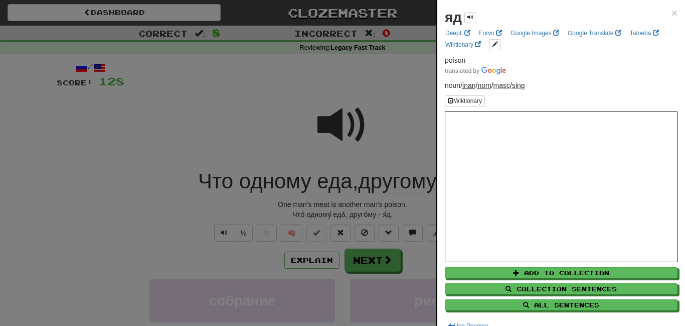
click at [421, 126] on div at bounding box center [342, 163] width 685 height 326
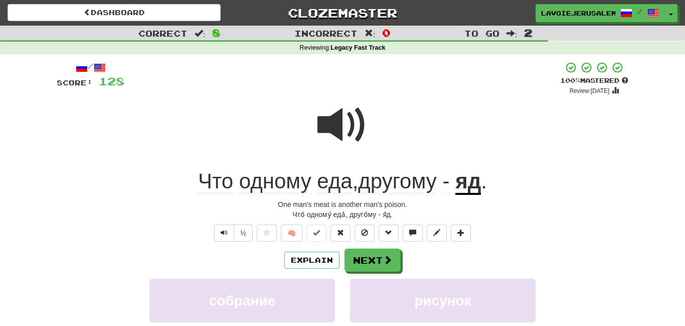
click at [358, 178] on span "еда" at bounding box center [397, 181] width 79 height 24
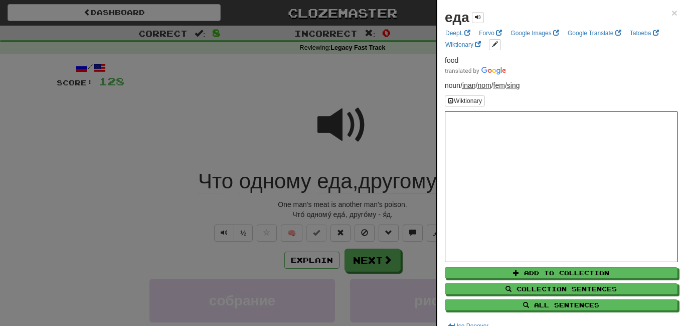
click at [414, 104] on div at bounding box center [342, 163] width 685 height 326
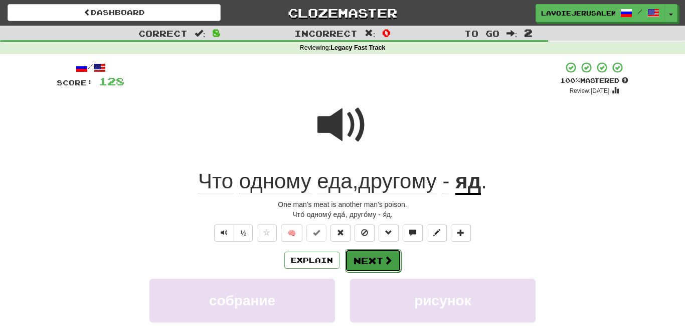
click at [376, 257] on button "Next" at bounding box center [373, 260] width 56 height 23
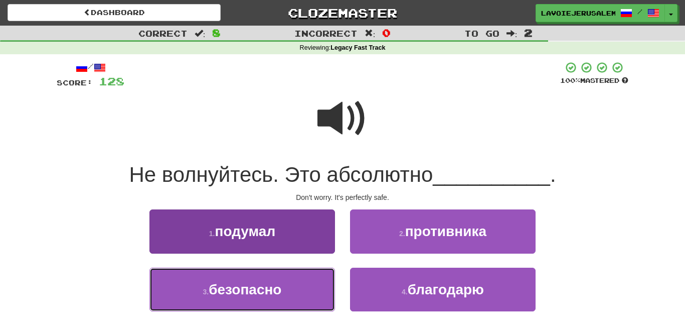
click at [307, 295] on button "3 . безопасно" at bounding box center [242, 289] width 186 height 44
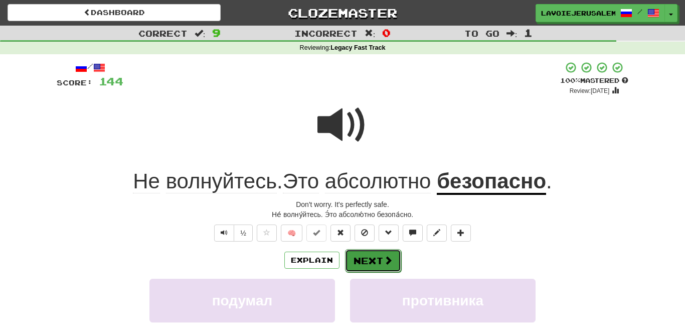
click at [372, 253] on button "Next" at bounding box center [373, 260] width 56 height 23
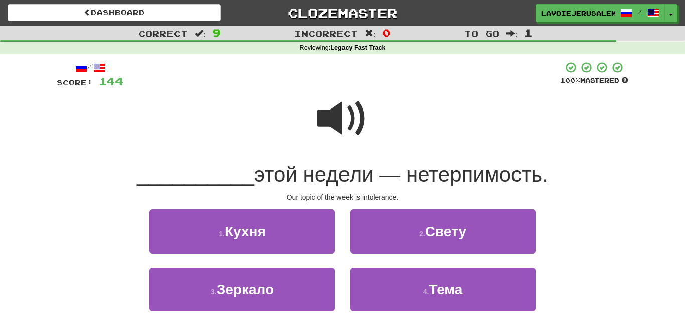
click at [344, 111] on span at bounding box center [342, 118] width 50 height 50
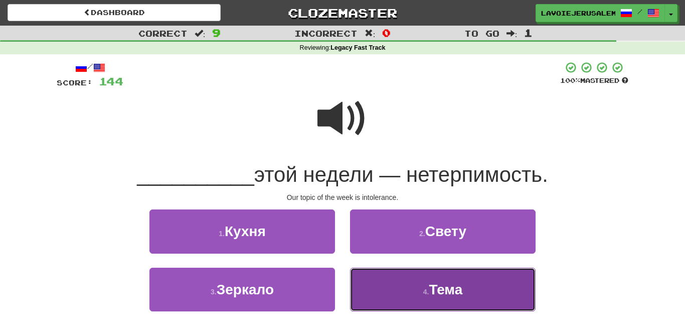
click at [382, 274] on button "4 . Тема" at bounding box center [443, 289] width 186 height 44
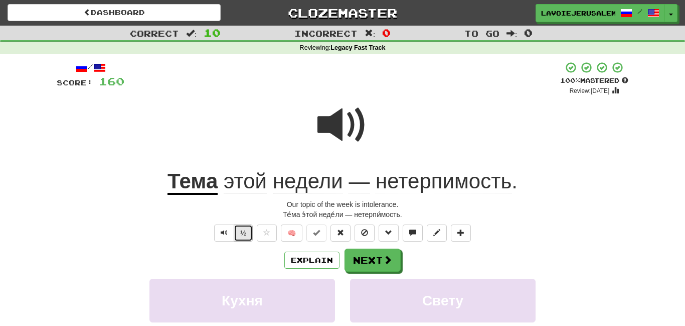
click at [240, 231] on button "½" at bounding box center [243, 232] width 19 height 17
click at [380, 250] on button "Next" at bounding box center [373, 260] width 56 height 23
